Goal: Register for event/course

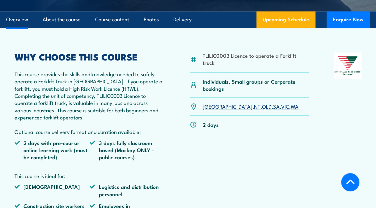
scroll to position [177, 0]
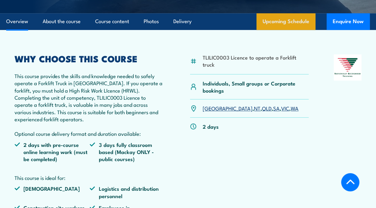
click at [282, 19] on link "Upcoming Schedule" at bounding box center [285, 21] width 59 height 17
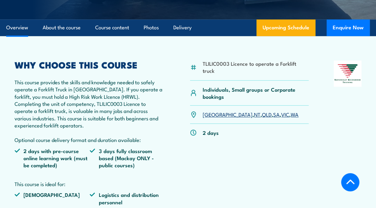
scroll to position [173, 0]
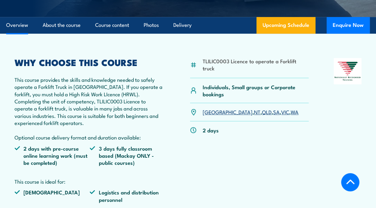
click at [124, 91] on p "This course provides the skills and knowledge needed to safely operate a Forkli…" at bounding box center [90, 108] width 150 height 65
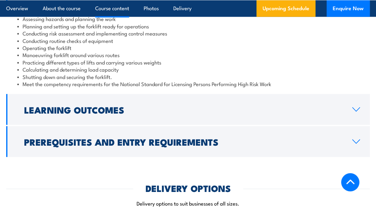
scroll to position [612, 0]
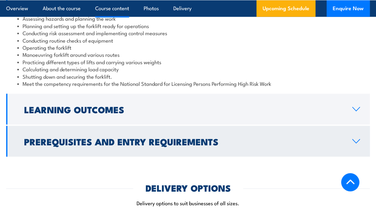
click at [137, 137] on h2 "Prerequisites and Entry Requirements" at bounding box center [183, 141] width 318 height 8
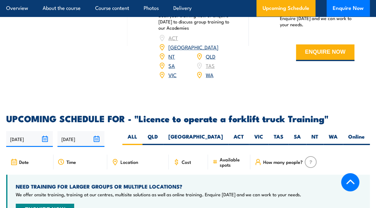
scroll to position [1041, 0]
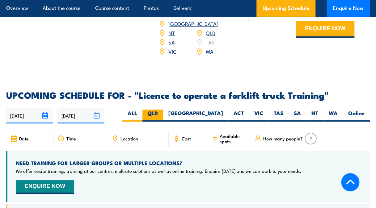
click at [163, 110] on label "QLD" at bounding box center [152, 116] width 21 height 12
click at [162, 110] on input "QLD" at bounding box center [160, 112] width 4 height 4
radio input "true"
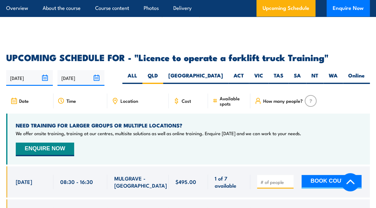
scroll to position [1082, 0]
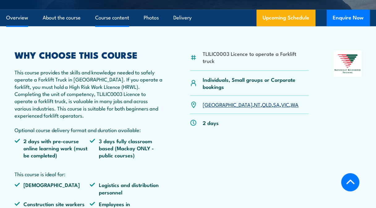
scroll to position [177, 0]
